Goal: Find specific page/section: Find specific page/section

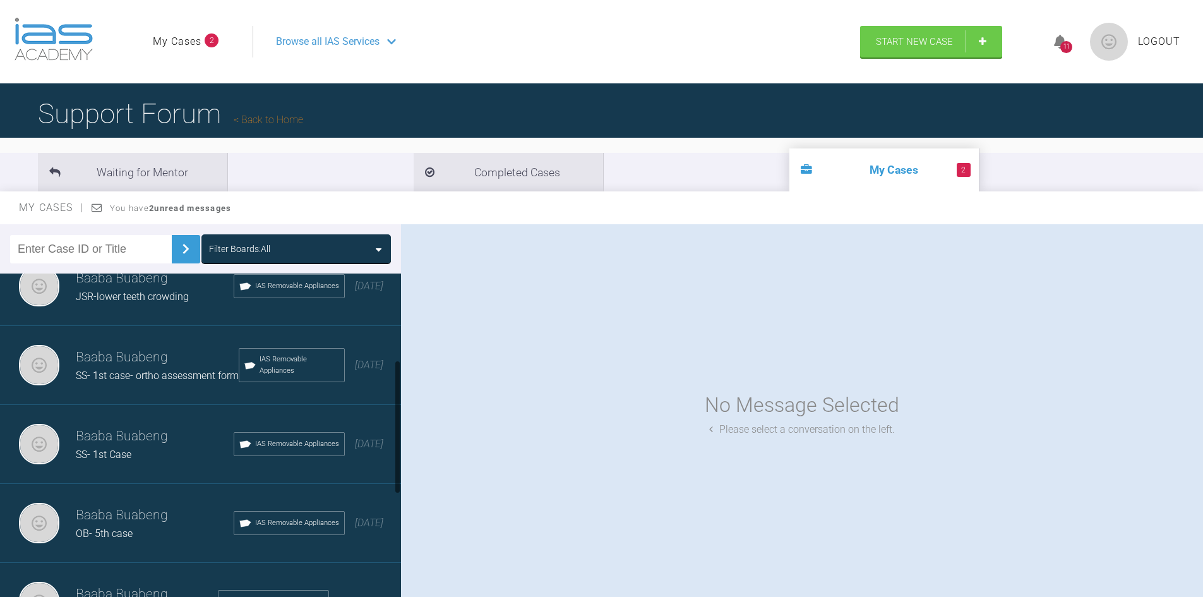
scroll to position [253, 0]
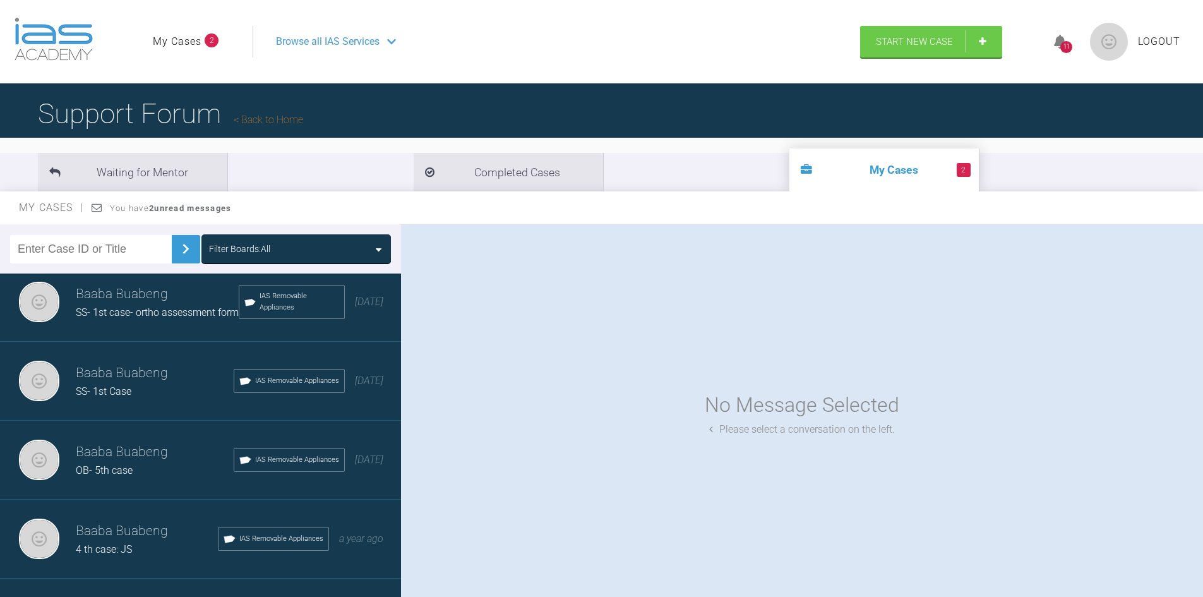
click at [123, 463] on h3 "Baaba Buabeng" at bounding box center [155, 451] width 158 height 21
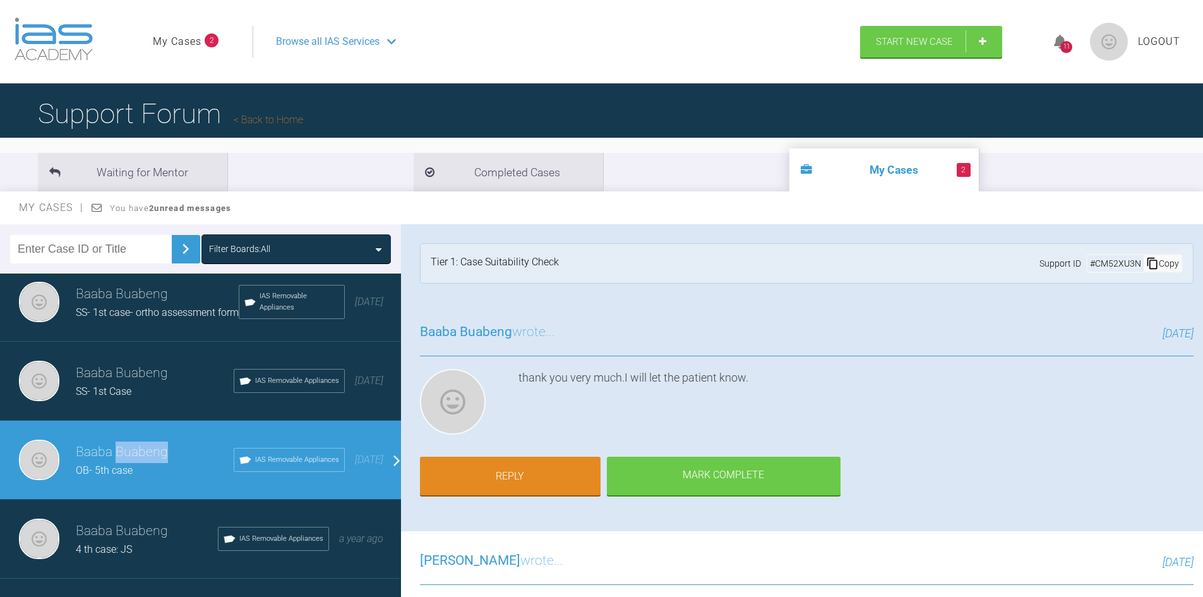
click at [123, 463] on h3 "Baaba Buabeng" at bounding box center [155, 451] width 158 height 21
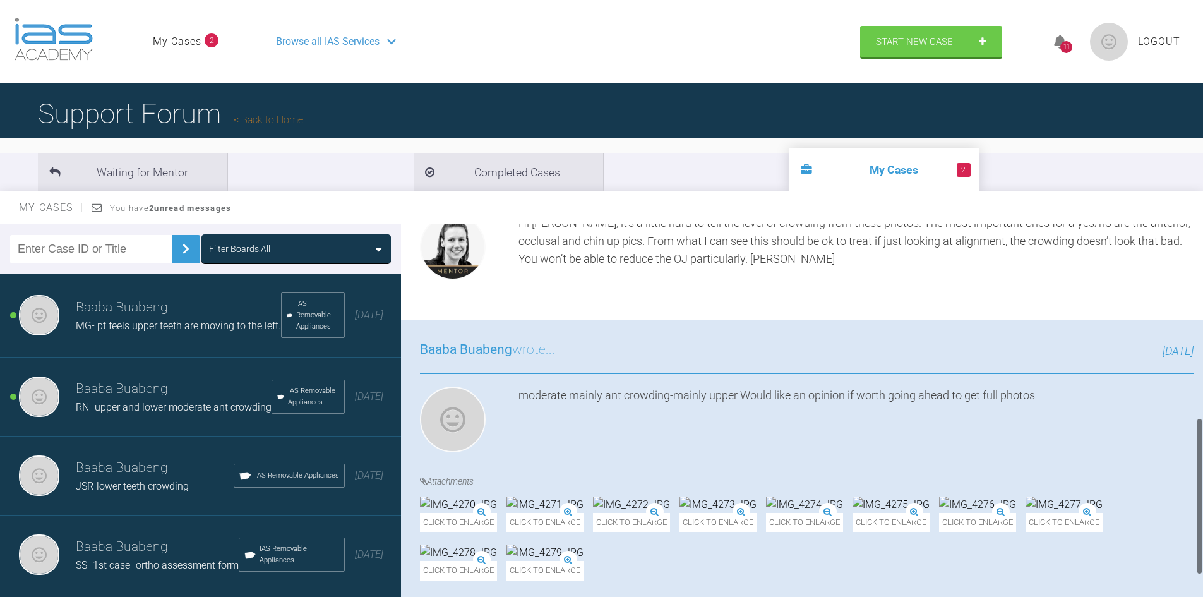
scroll to position [529, 0]
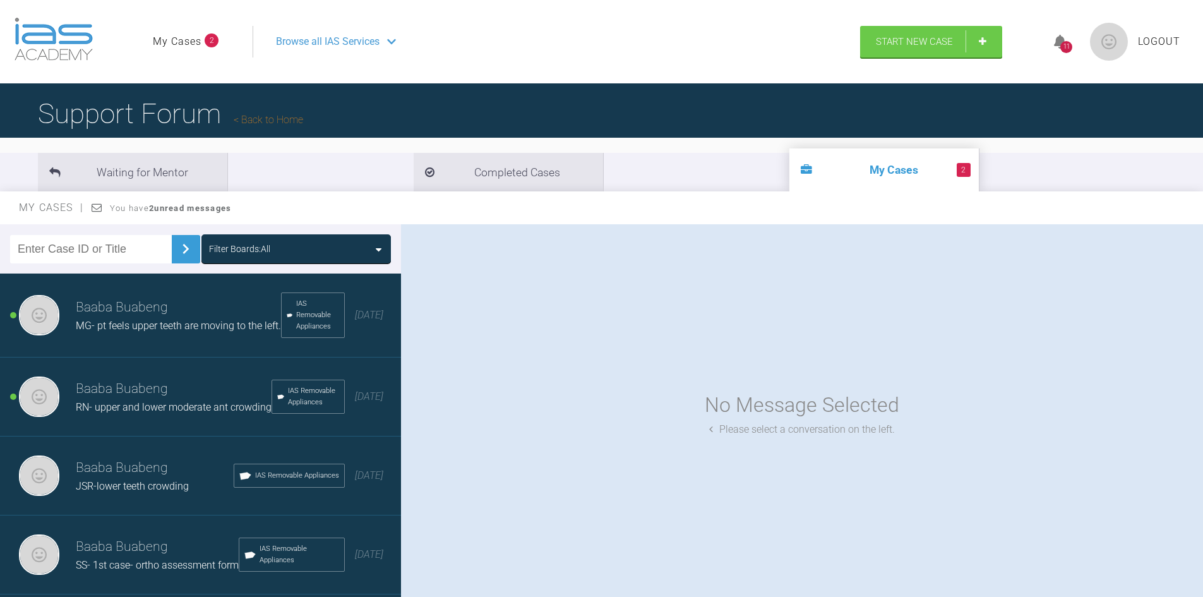
click at [351, 40] on span "Browse all IAS Services" at bounding box center [328, 41] width 104 height 16
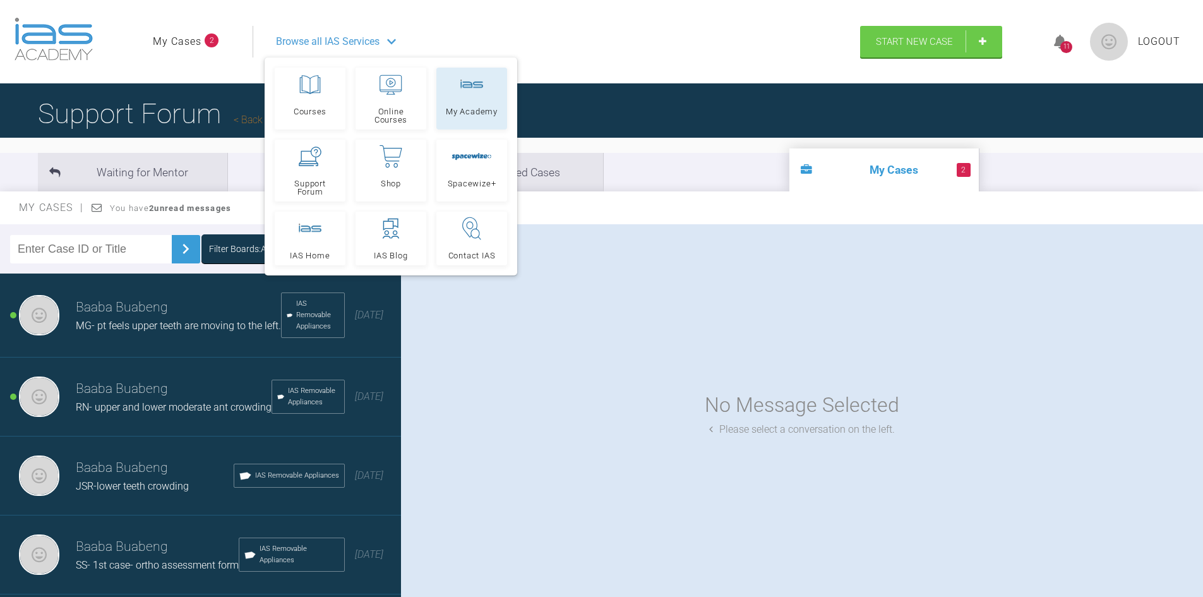
click at [455, 102] on link "My Academy" at bounding box center [471, 99] width 71 height 62
